Goal: Feedback & Contribution: Submit feedback/report problem

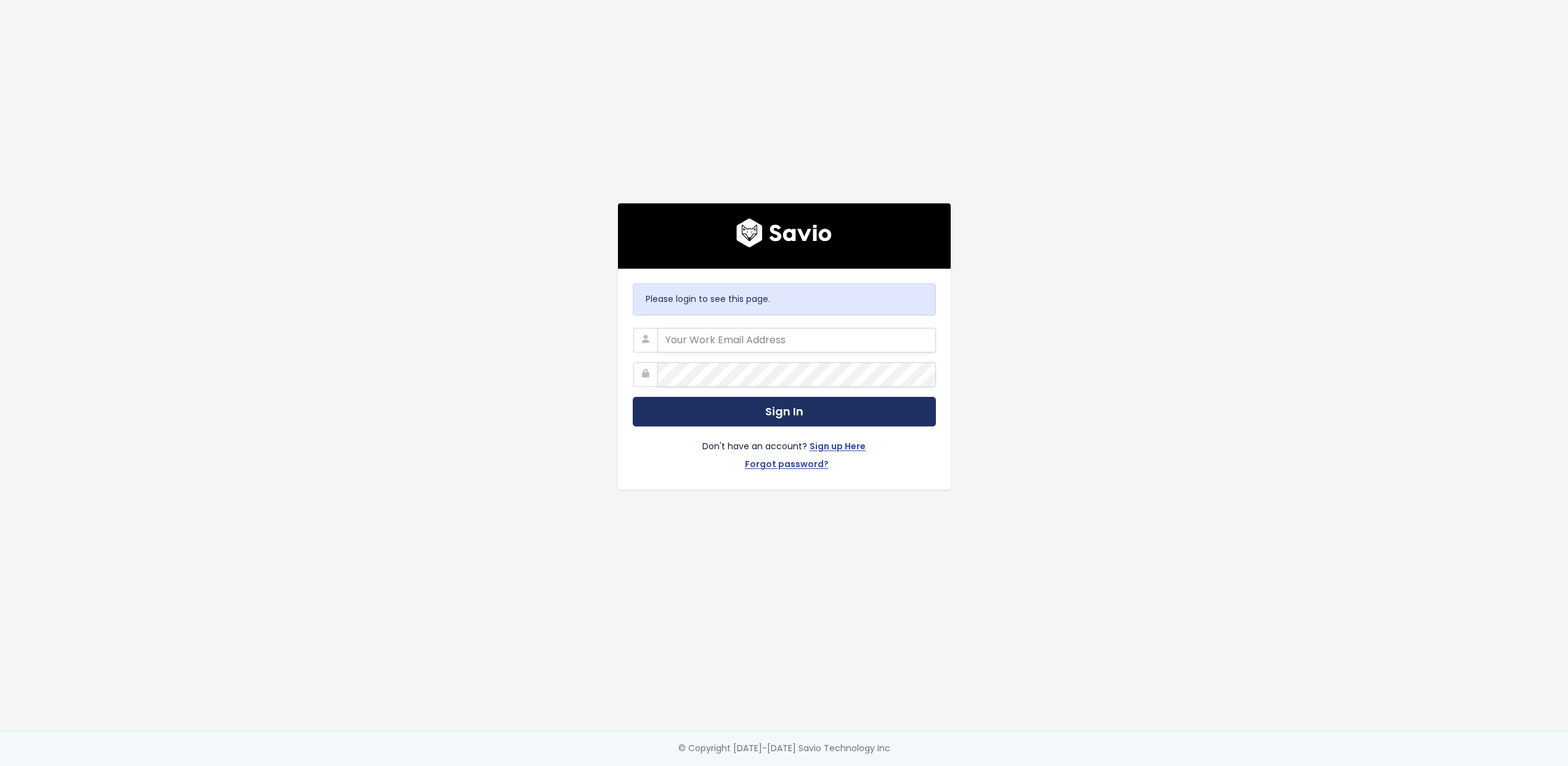
type input "[PERSON_NAME][EMAIL_ADDRESS][DOMAIN_NAME]"
click at [708, 415] on button "Sign In" at bounding box center [784, 411] width 303 height 30
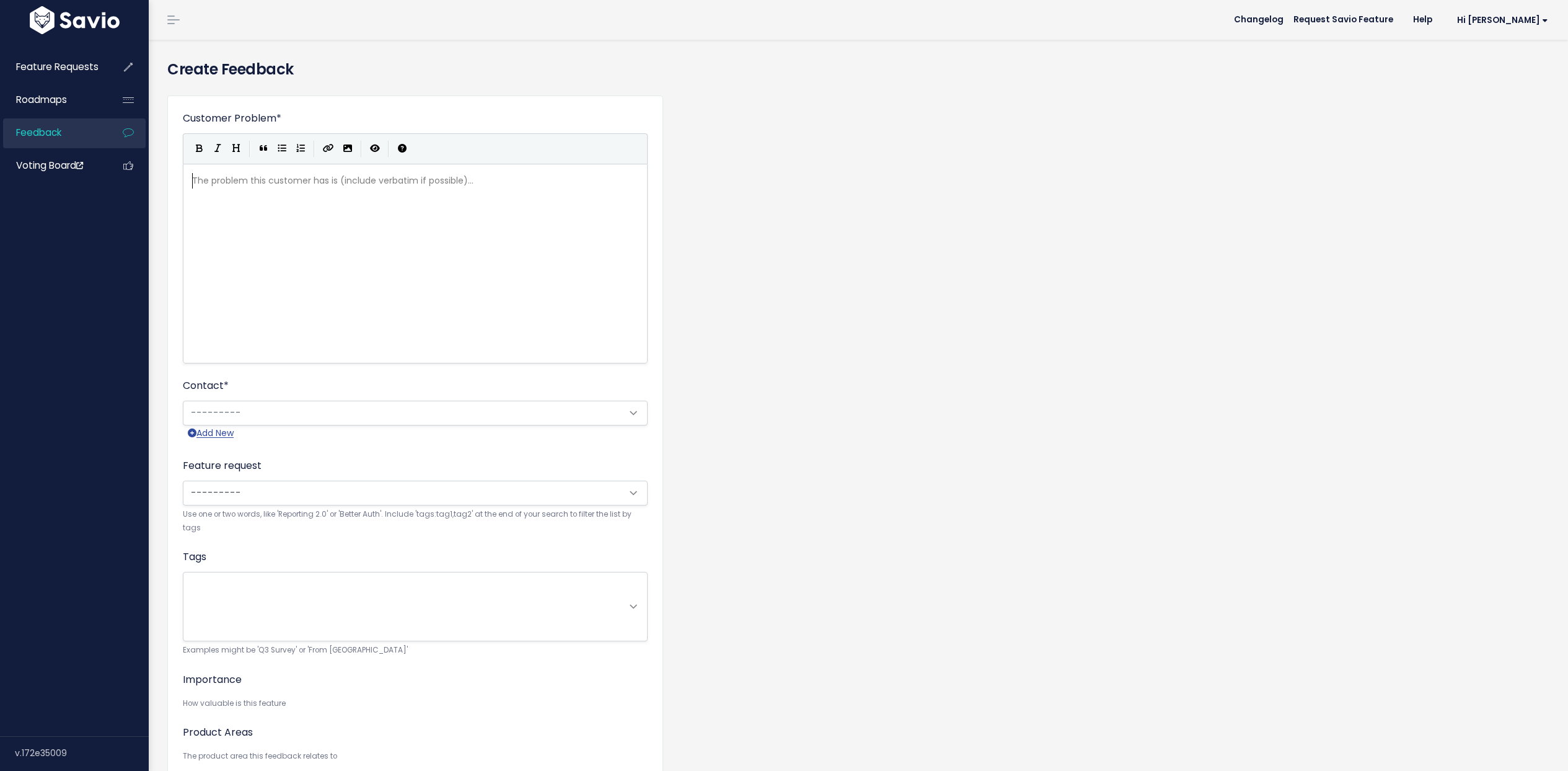
scroll to position [1, 0]
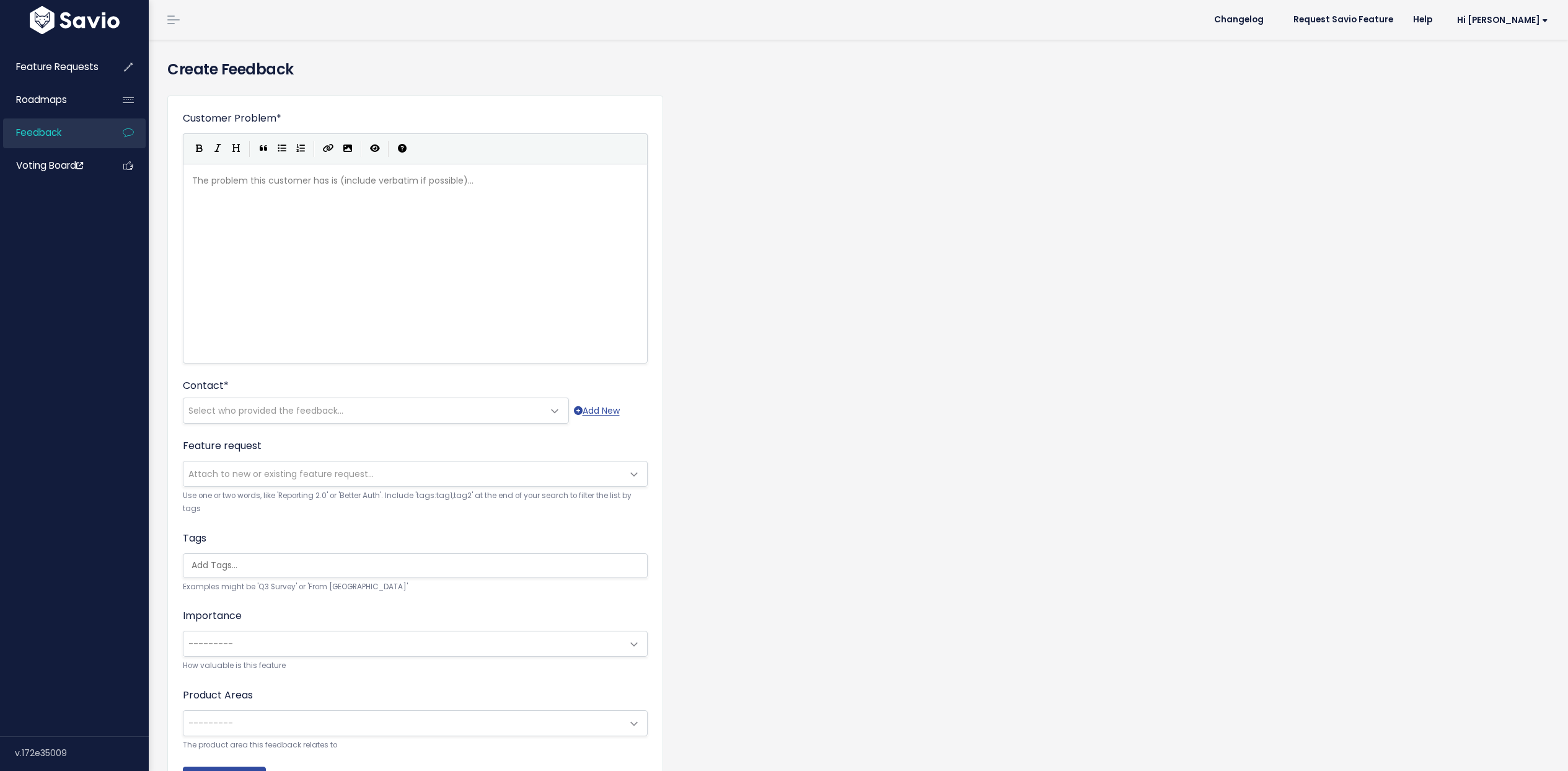
click at [315, 264] on div "The problem this customer has is (include verbatim if possible)... xxxxxxxxxx ​" at bounding box center [431, 279] width 482 height 217
type textarea "Client wu"
type textarea "ould like the ability to save card adn"
type textarea "nd charge at the same time"
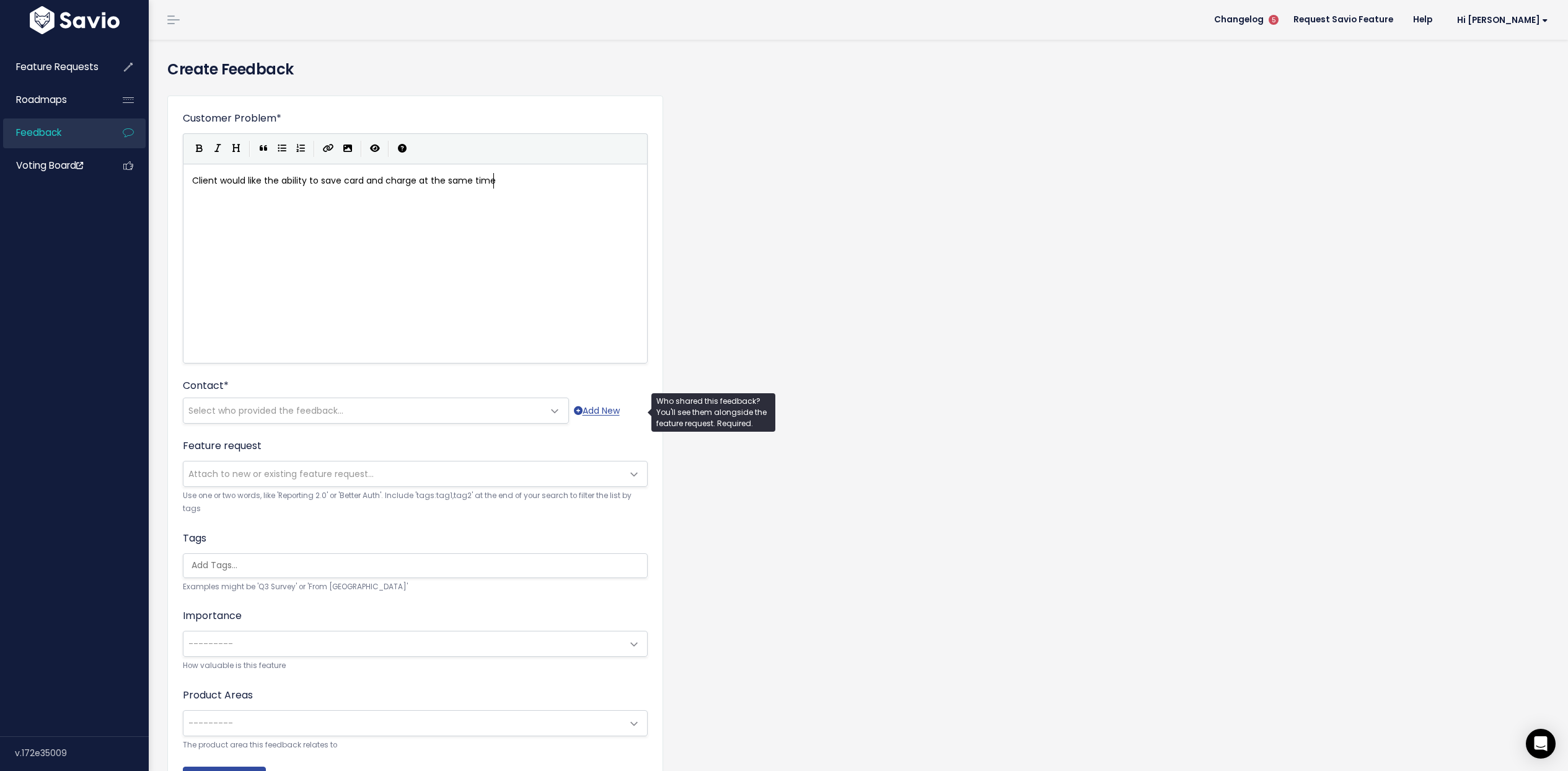
click at [349, 414] on span "Select who provided the feedback..." at bounding box center [363, 410] width 360 height 25
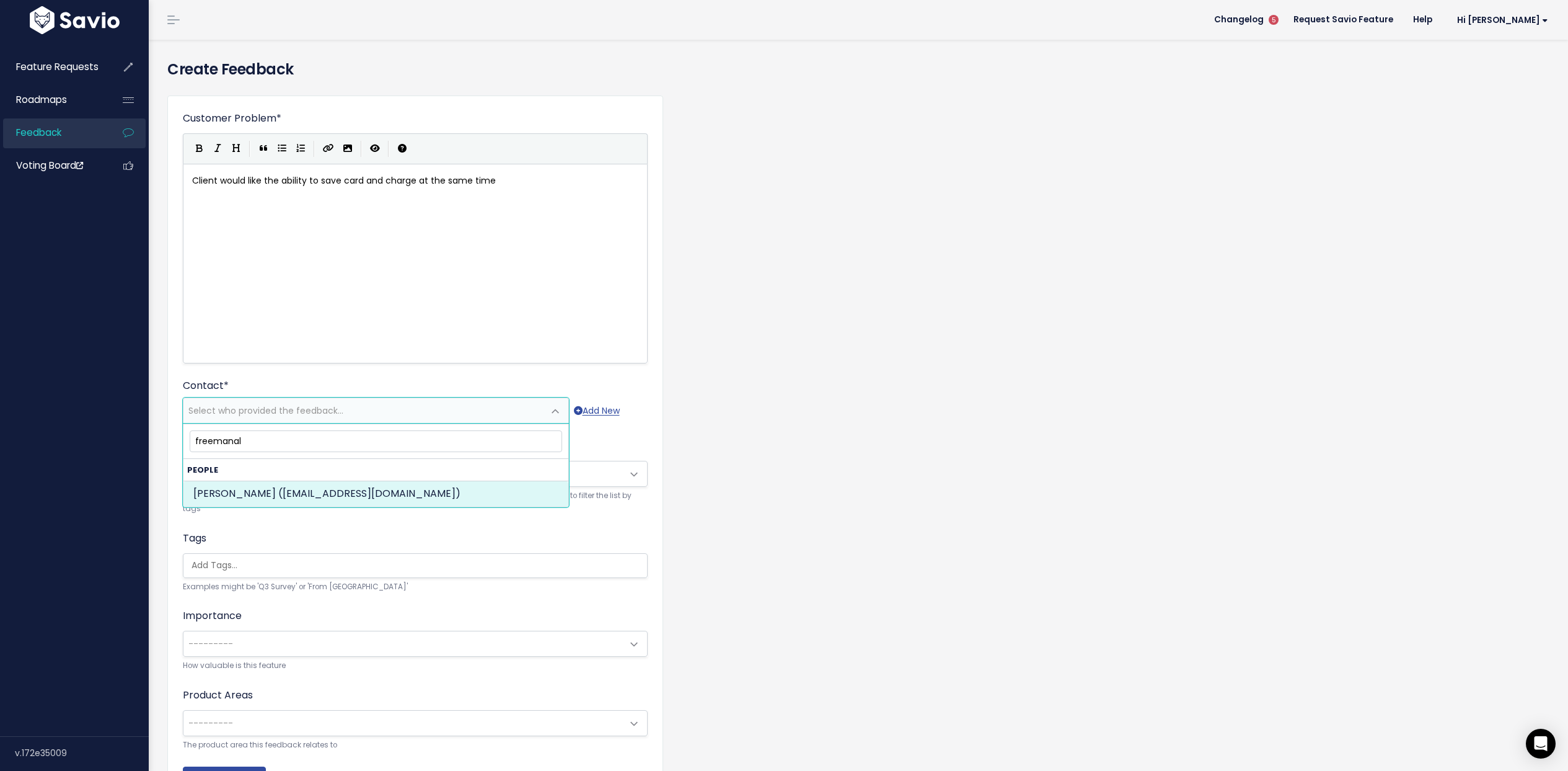
type input "freemanal"
select select "82366764"
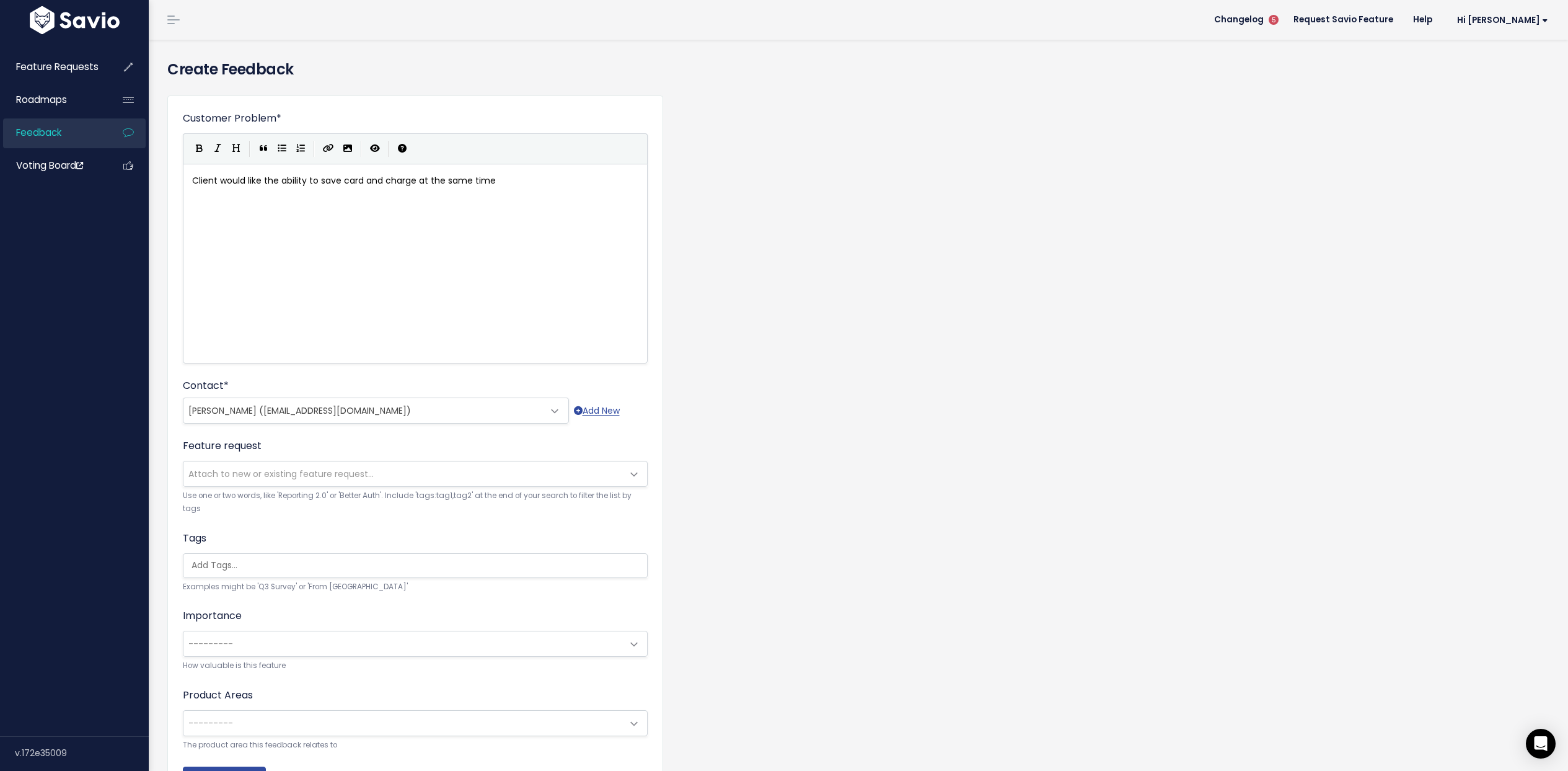
click at [249, 649] on span "---------" at bounding box center [403, 643] width 439 height 25
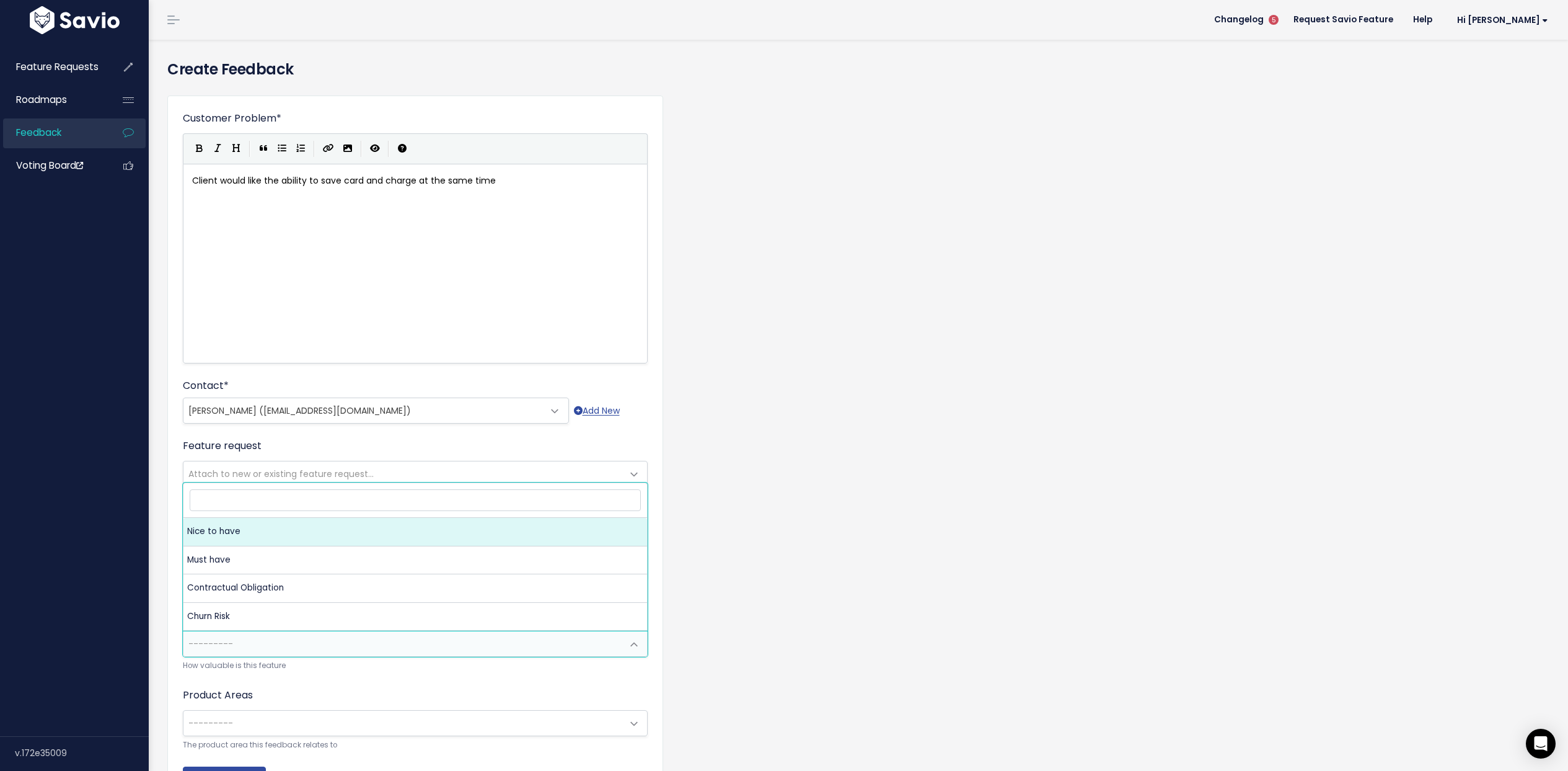
select select "NICE_TO_HAVE"
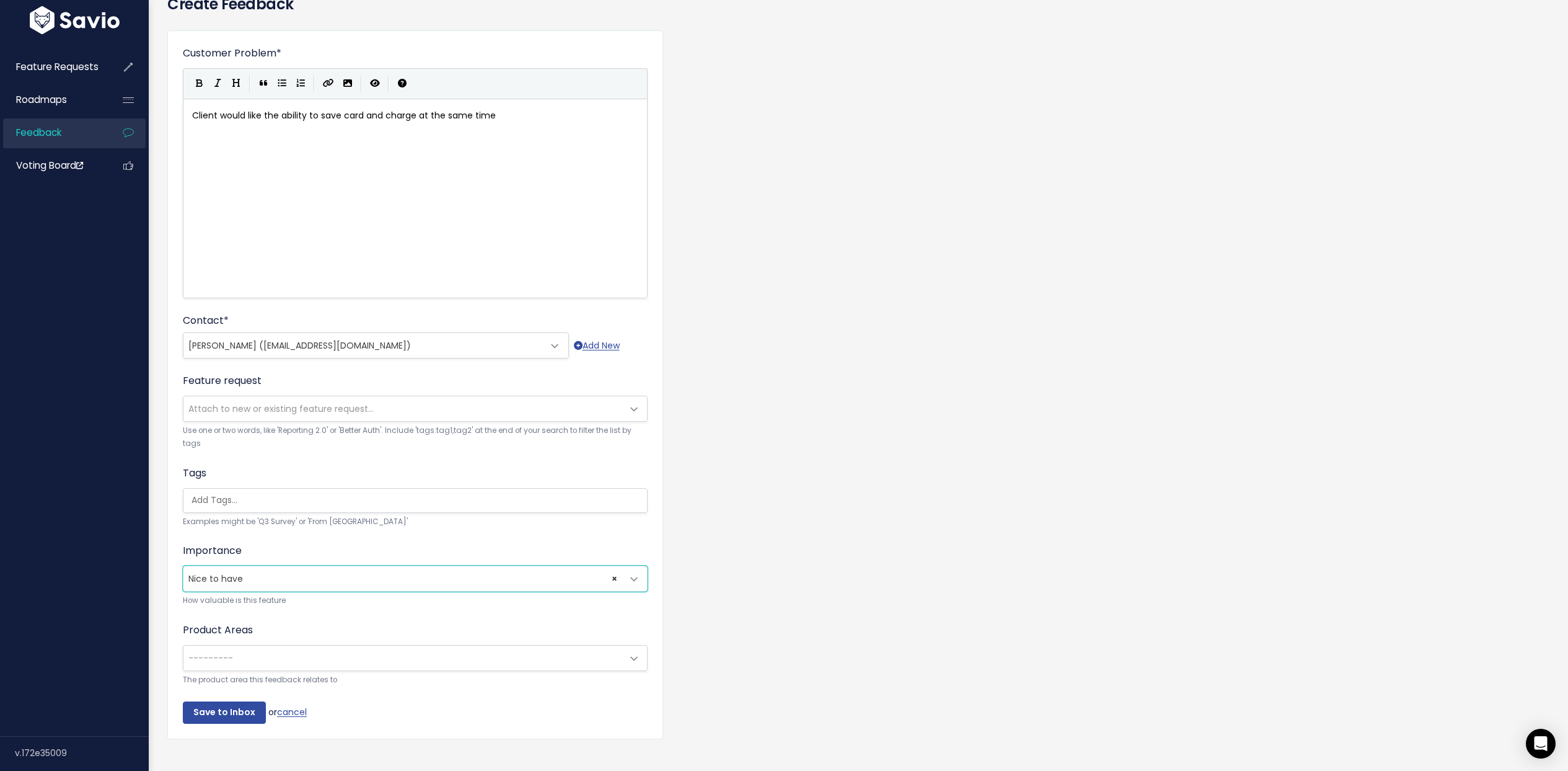
scroll to position [91, 0]
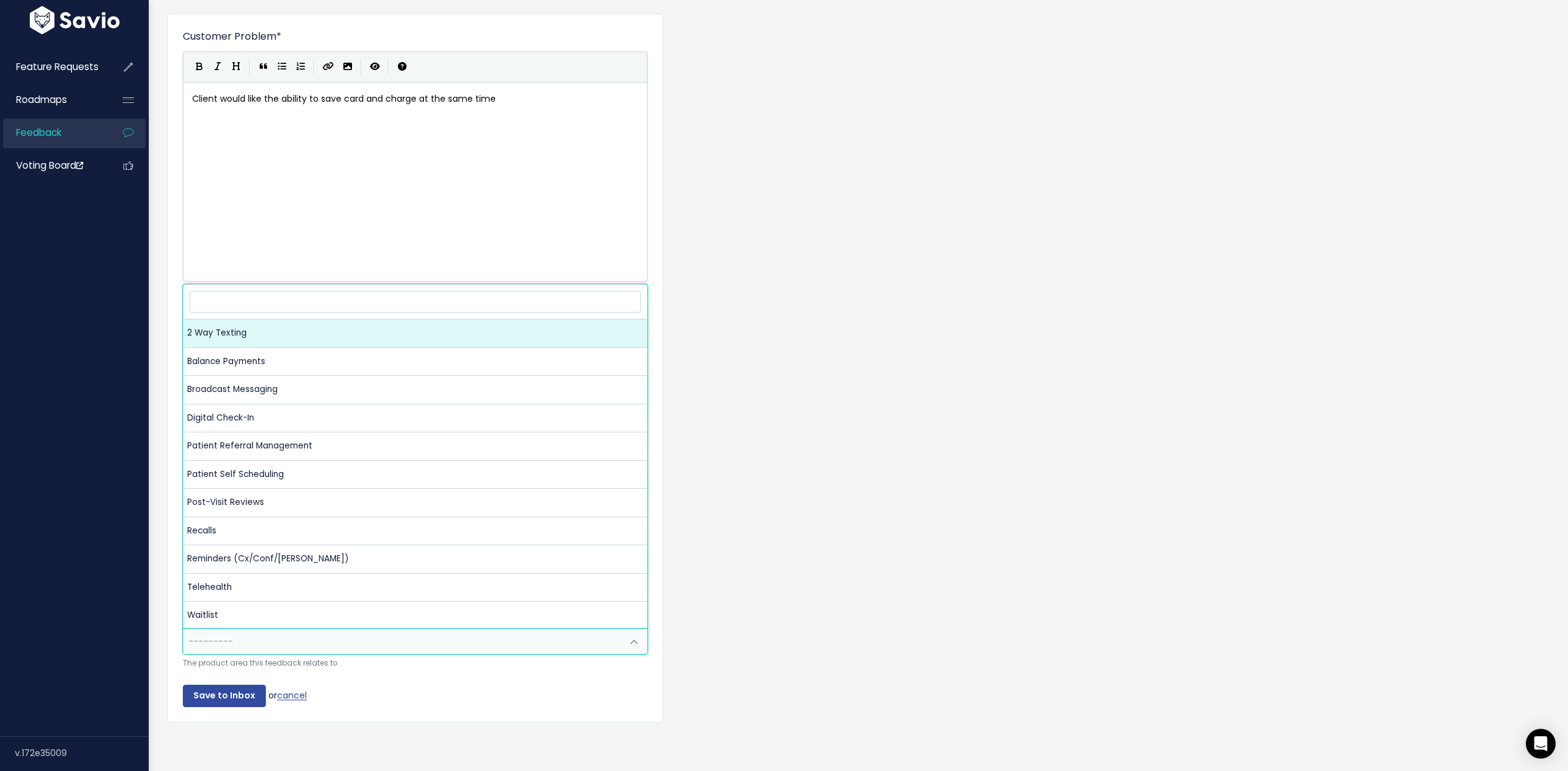
click at [256, 637] on span "---------" at bounding box center [403, 641] width 439 height 25
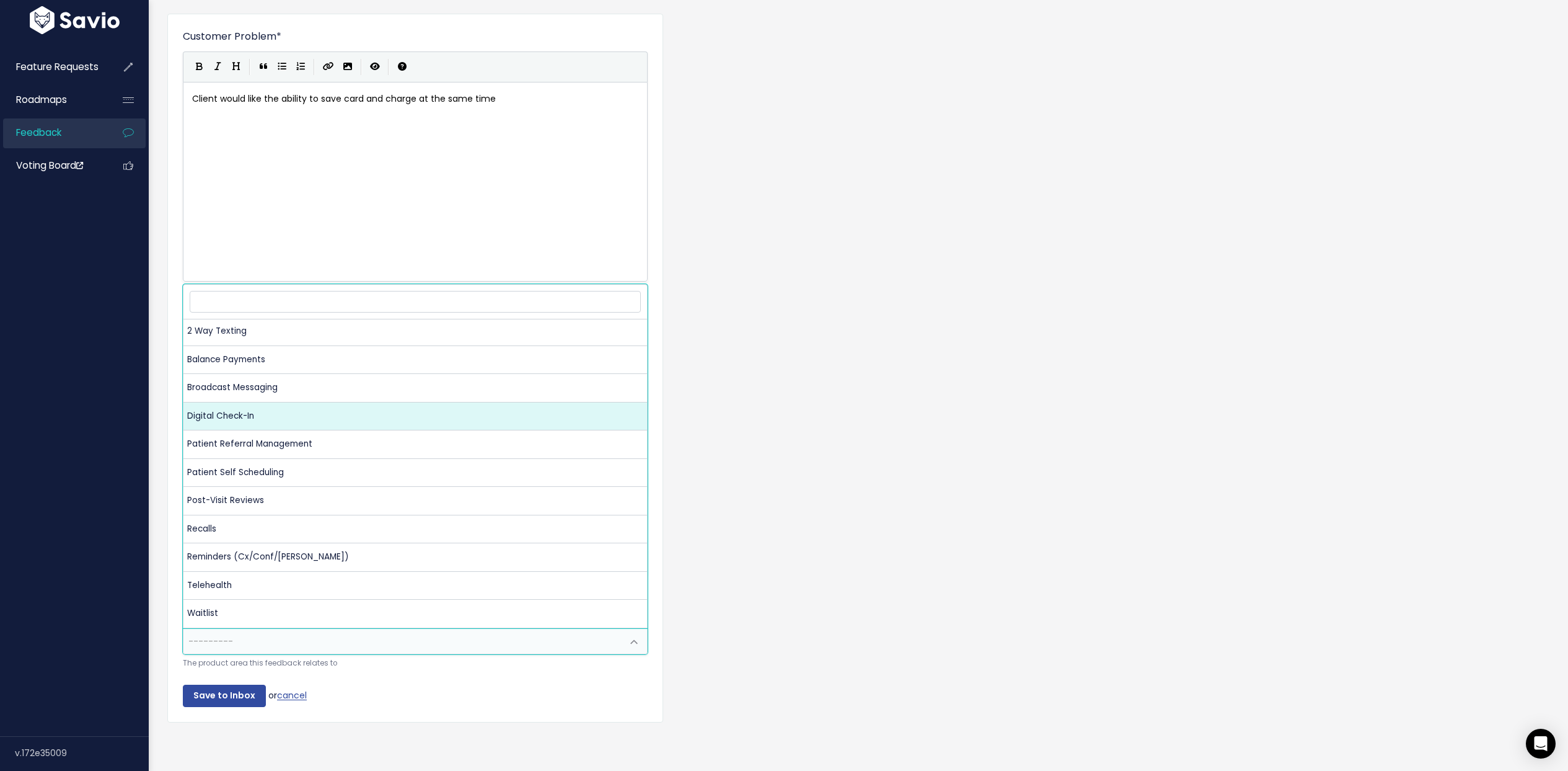
scroll to position [0, 0]
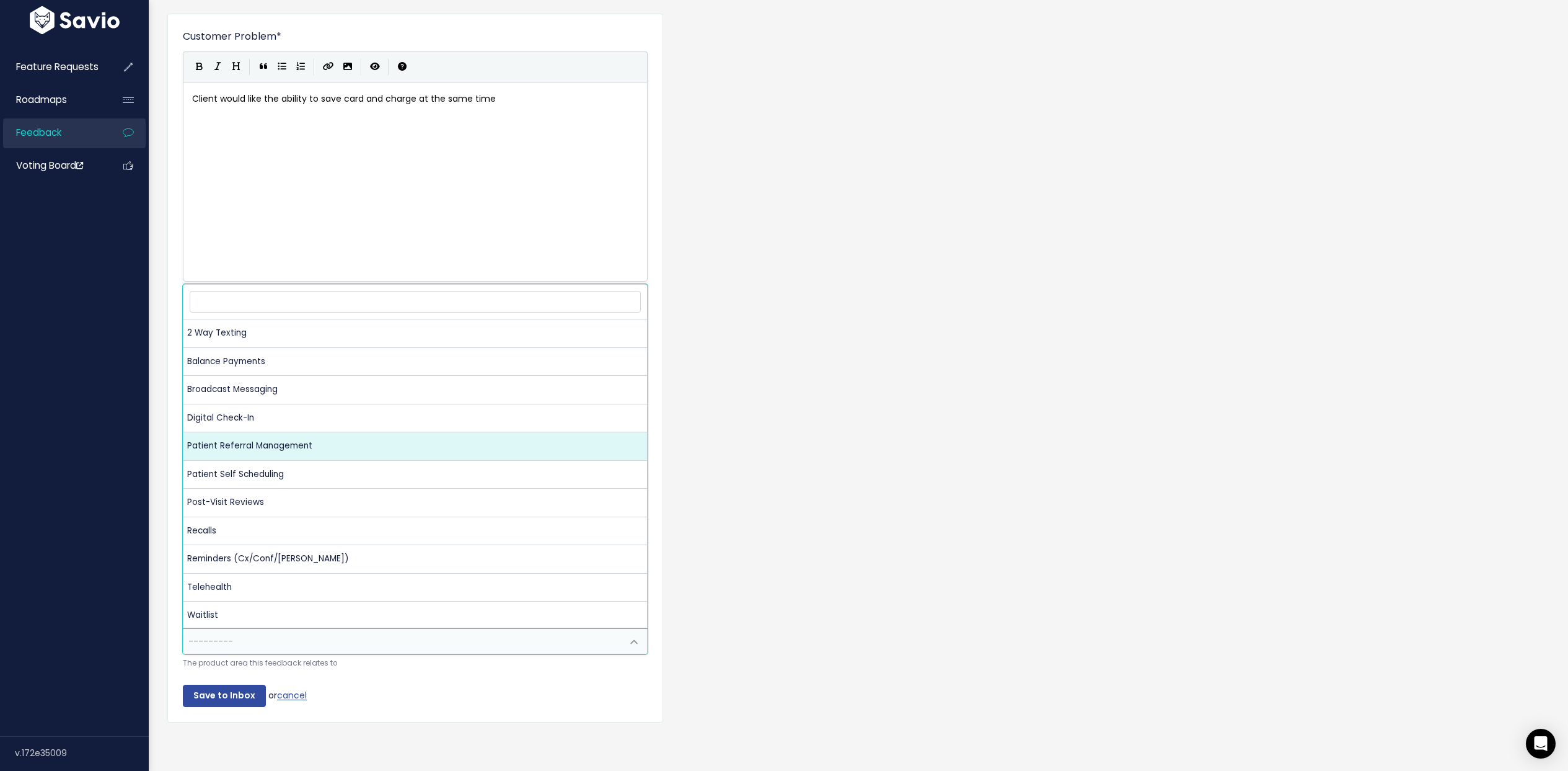
click at [726, 436] on div "Customer Problem * Client would like the ability to save card and charge at the…" at bounding box center [858, 377] width 1401 height 747
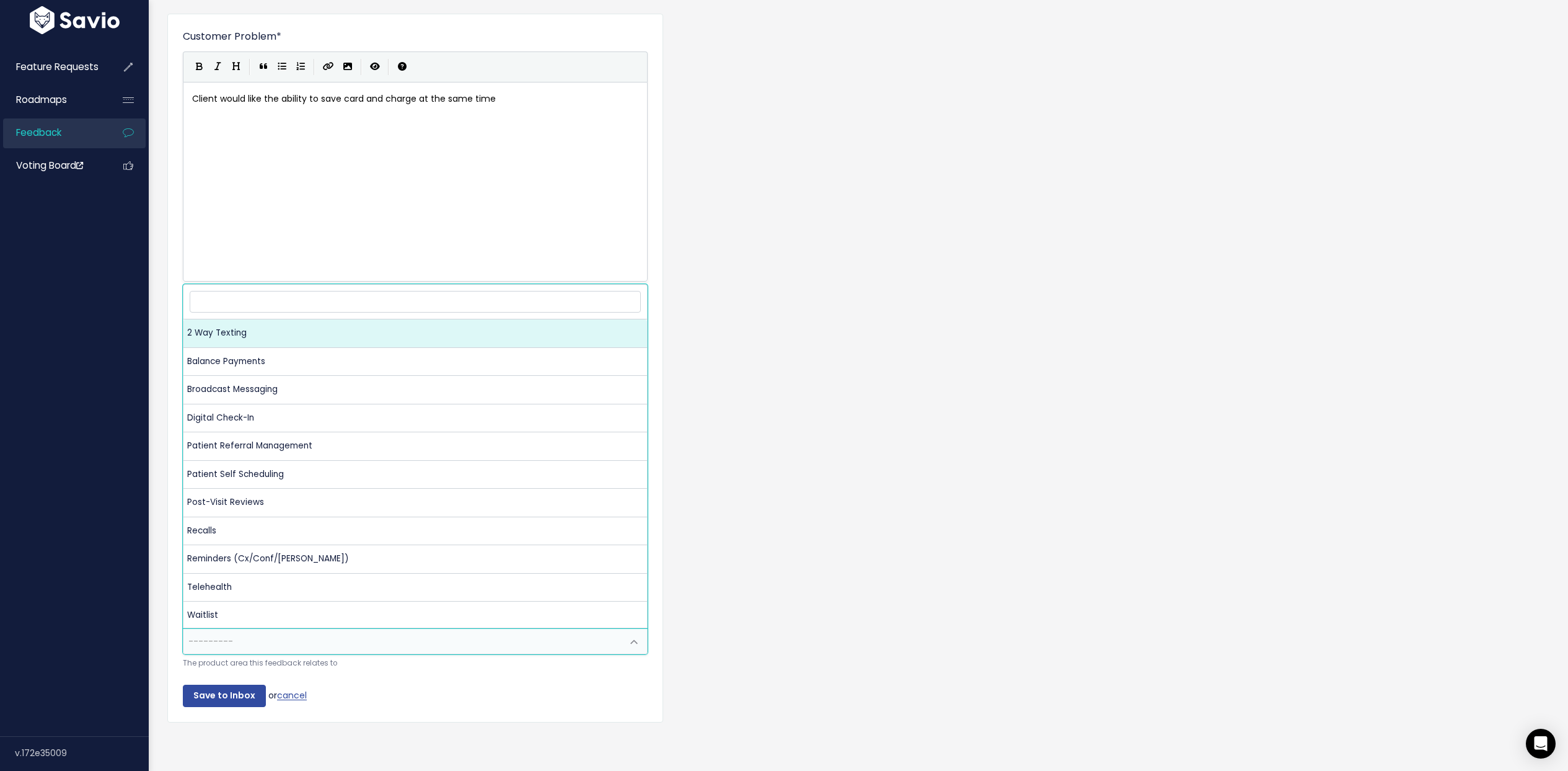
click at [477, 632] on span "---------" at bounding box center [403, 641] width 439 height 25
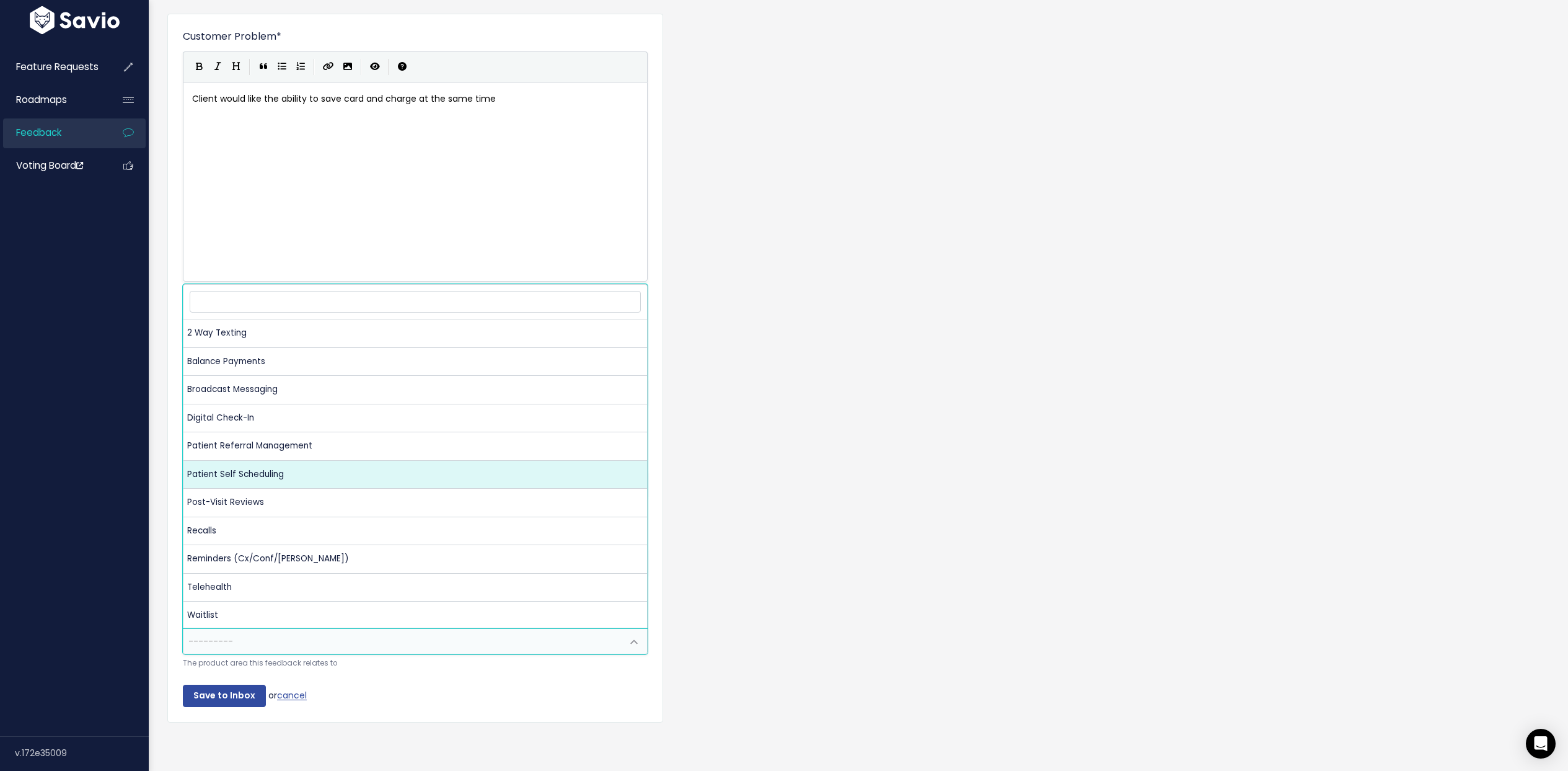
select select "NP:PATIENT_SELF_SCHEDULING"
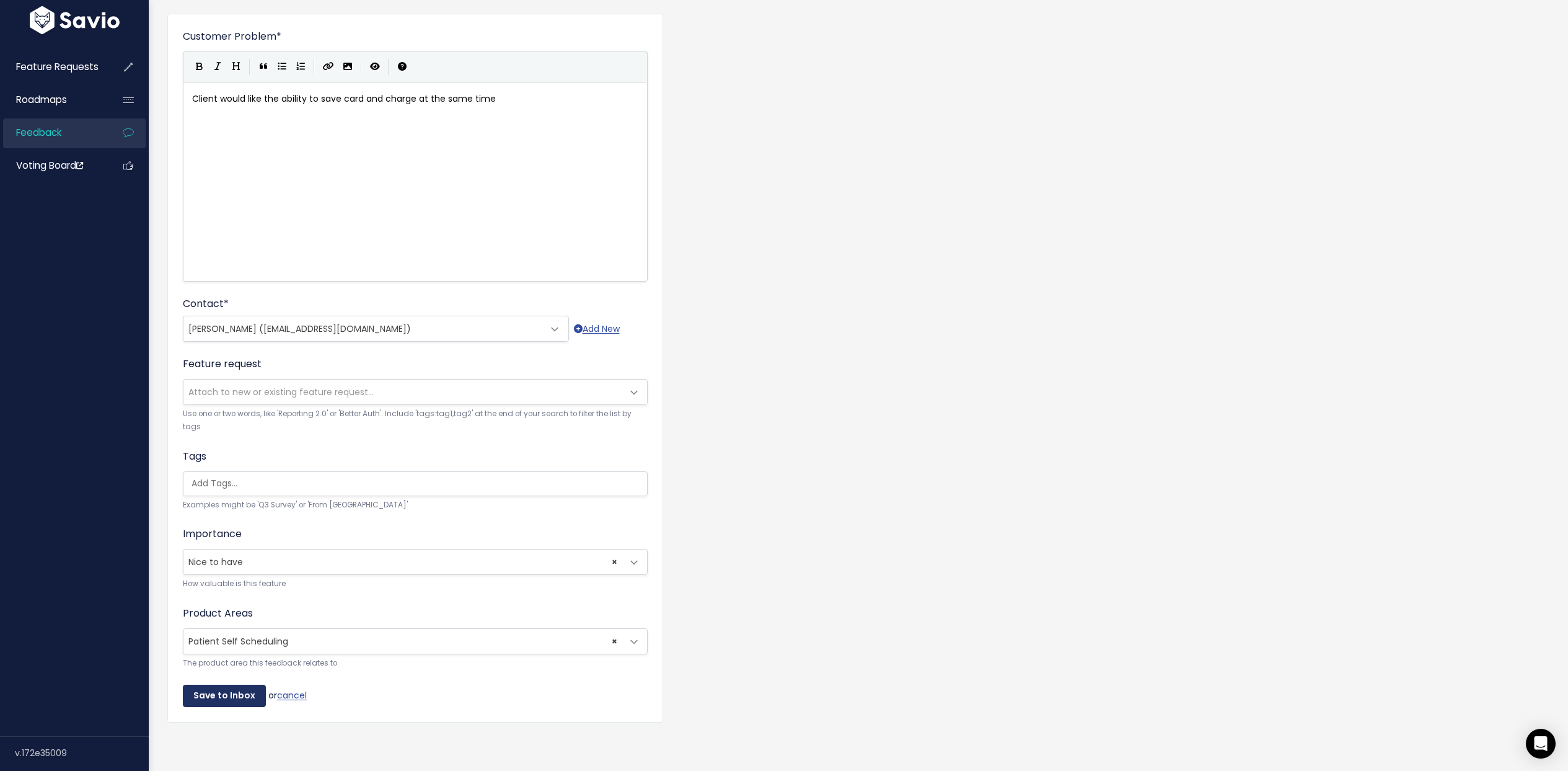
click at [229, 689] on input "Save to Inbox" at bounding box center [224, 696] width 83 height 22
